Goal: Register for event/course

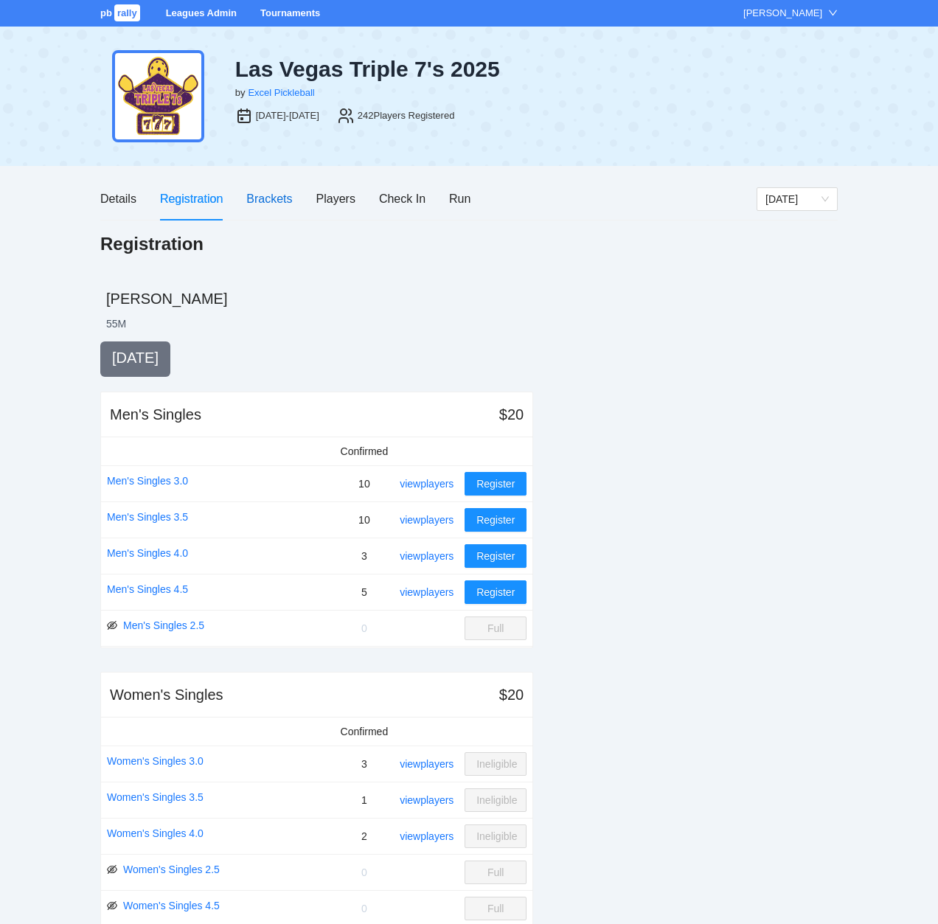
click at [260, 199] on div "Brackets" at bounding box center [269, 198] width 46 height 18
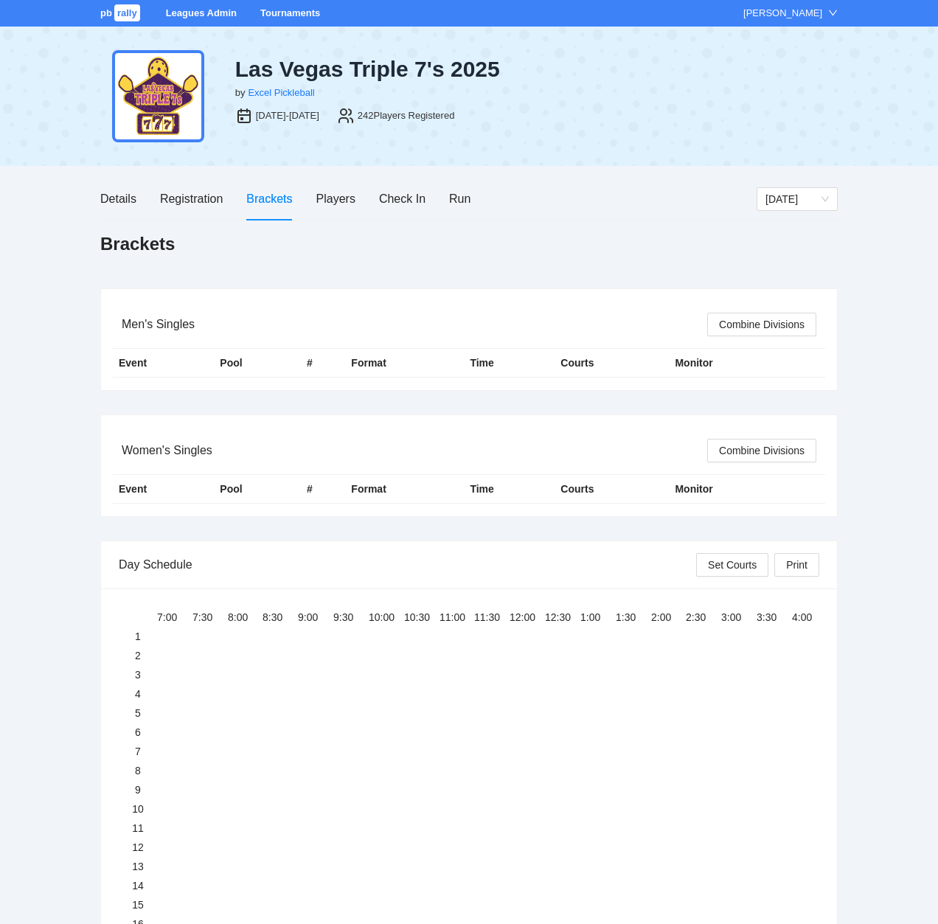
click at [288, 10] on link "Tournaments" at bounding box center [290, 12] width 60 height 11
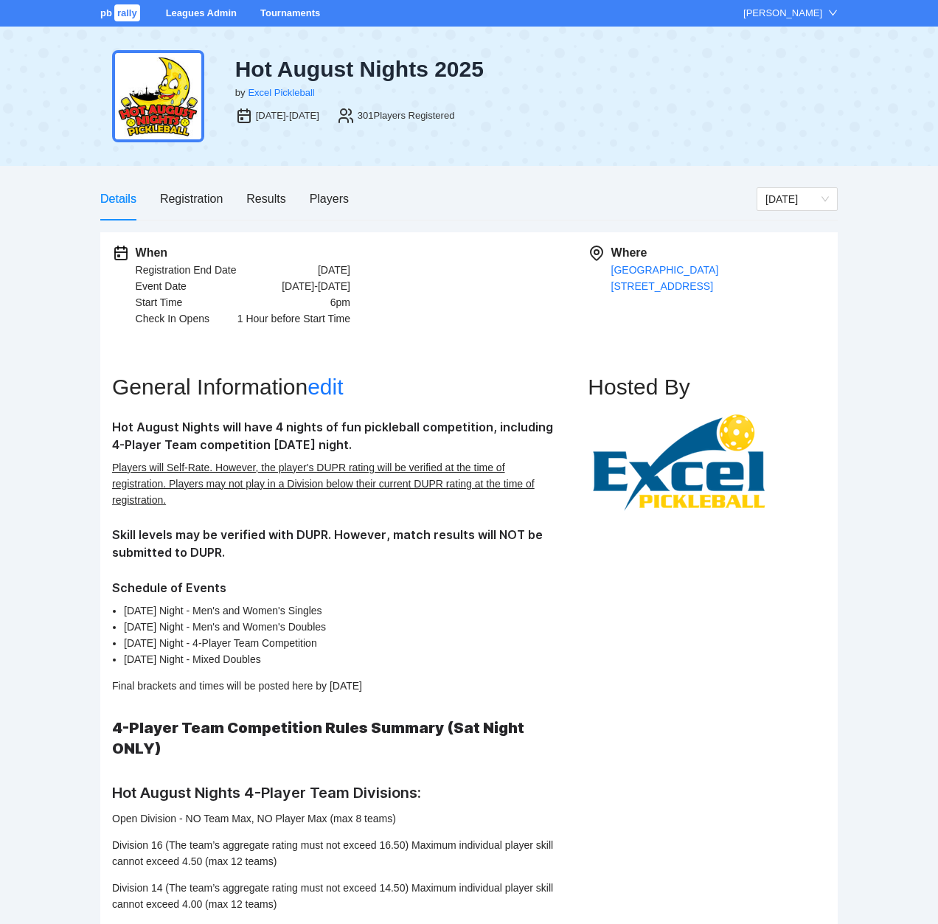
click at [285, 14] on link "Tournaments" at bounding box center [290, 12] width 60 height 11
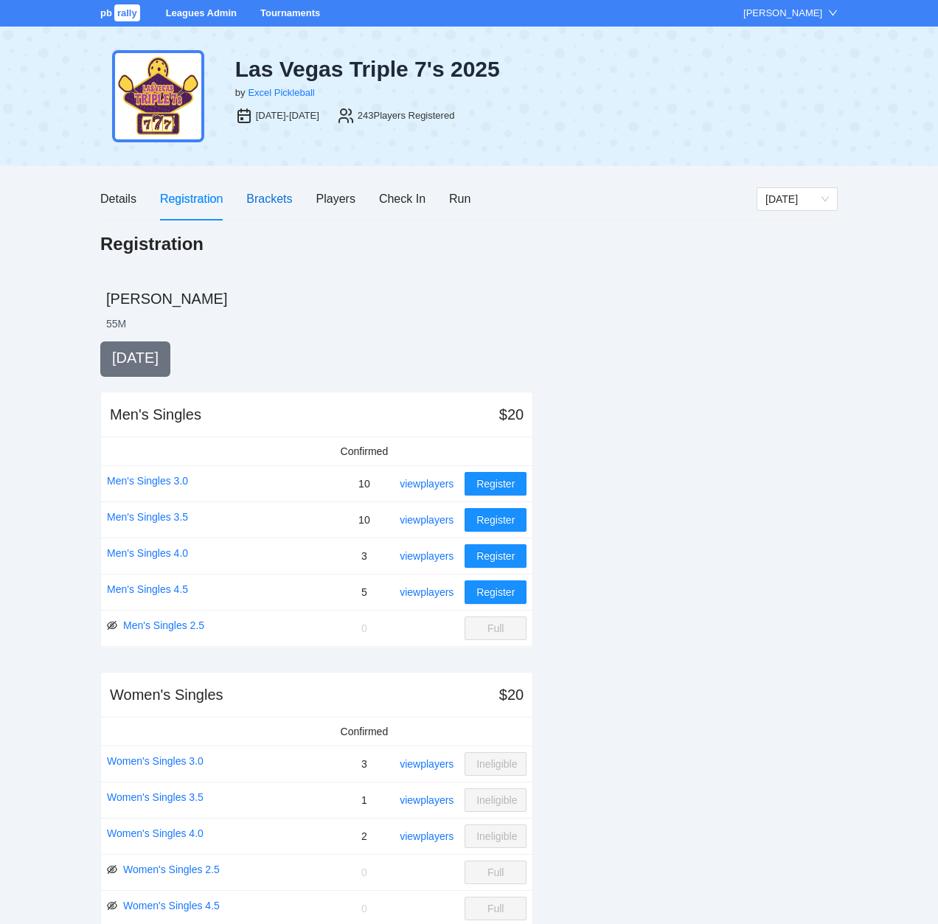
click at [268, 197] on div "Brackets" at bounding box center [269, 198] width 46 height 18
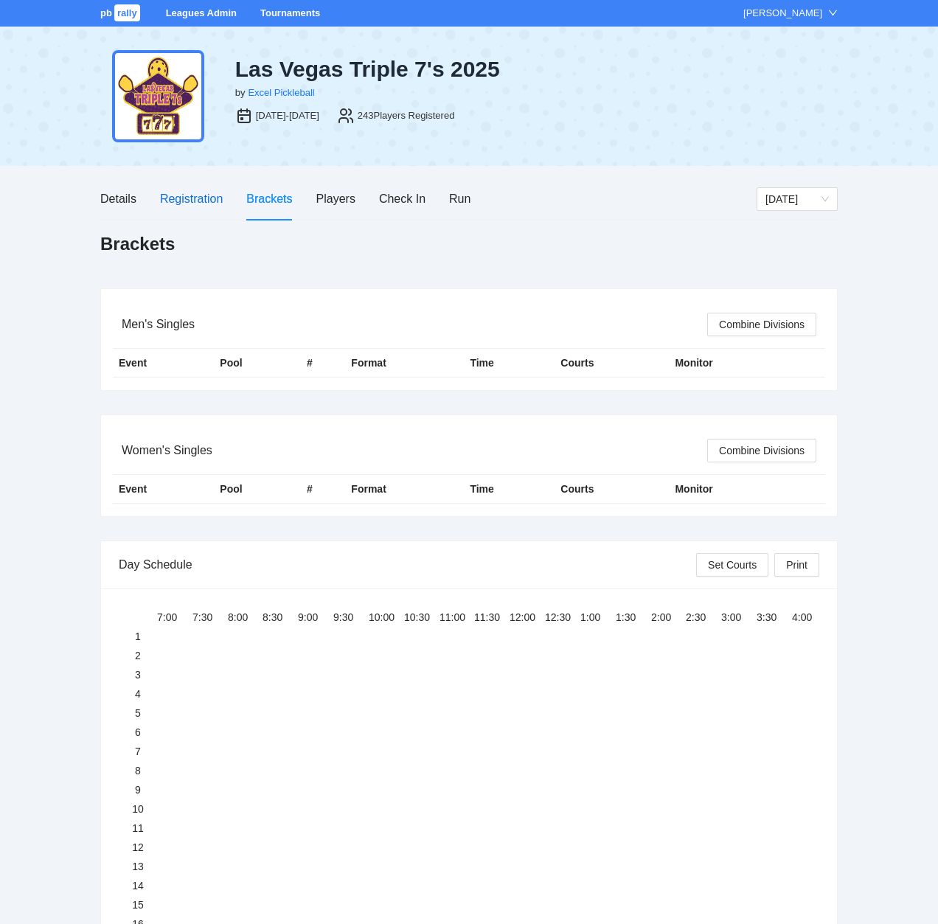
click at [185, 192] on div "Registration" at bounding box center [191, 198] width 63 height 18
